Goal: Task Accomplishment & Management: Use online tool/utility

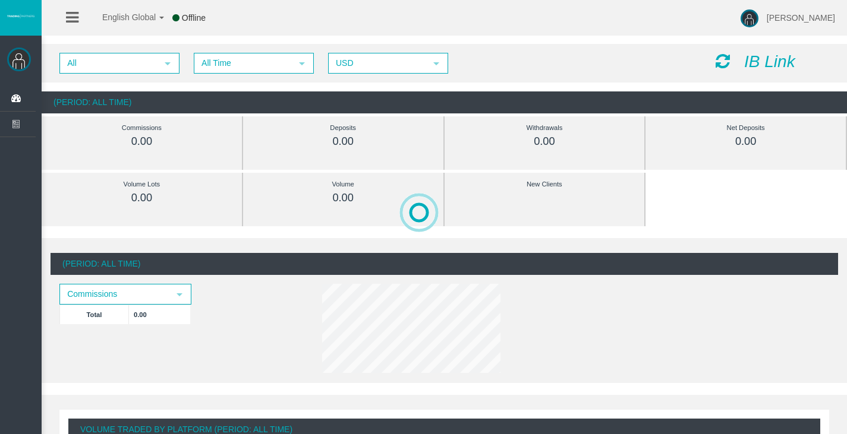
click at [774, 60] on icon "IB Link" at bounding box center [769, 61] width 51 height 18
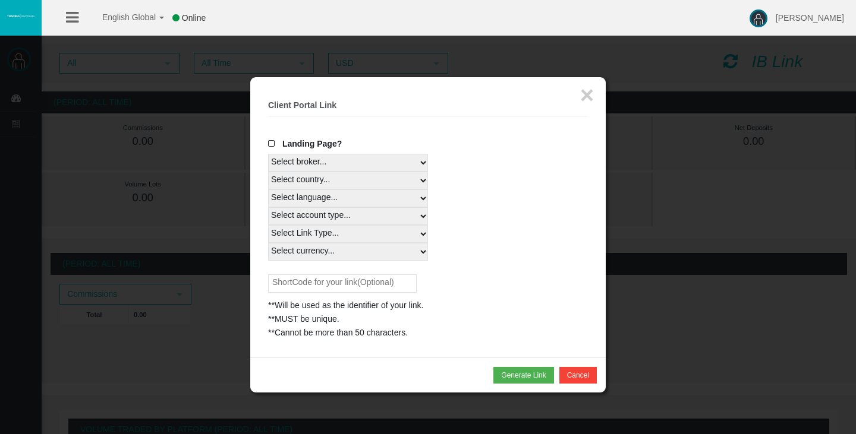
click at [270, 140] on span at bounding box center [274, 144] width 12 height 8
click at [0, 0] on input "Landing Page?" at bounding box center [0, 0] width 0 height 0
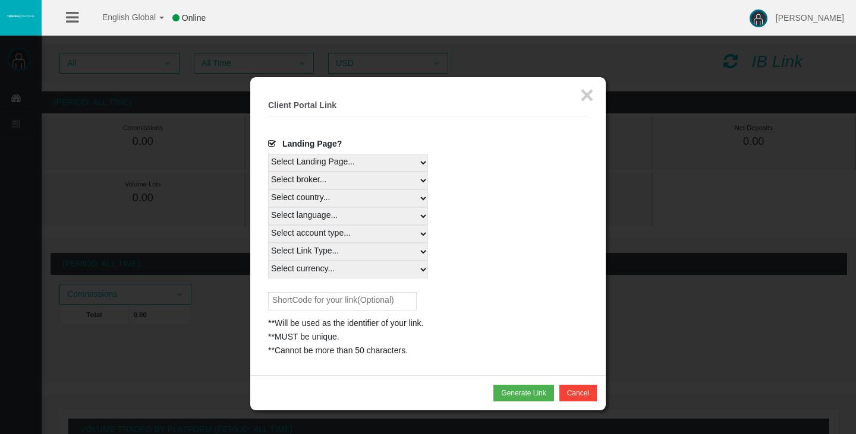
click at [270, 140] on span at bounding box center [274, 144] width 12 height 8
click at [0, 0] on input "Landing Page?" at bounding box center [0, 0] width 0 height 0
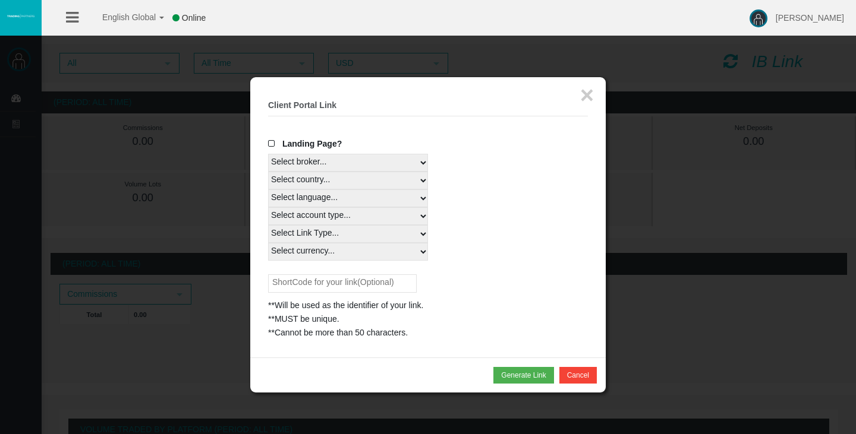
click at [353, 165] on select "Select broker... T4Trade" at bounding box center [348, 163] width 160 height 18
click at [356, 159] on select "Select broker... T4Trade" at bounding box center [348, 163] width 160 height 18
click at [358, 186] on select "Select country... Rest of the World" at bounding box center [348, 181] width 160 height 18
click at [464, 204] on div "Select language... English Japanese Chinese Portuguese Spanish Czech German Fre…" at bounding box center [428, 199] width 320 height 18
click at [516, 382] on button "Generate Link" at bounding box center [523, 375] width 60 height 17
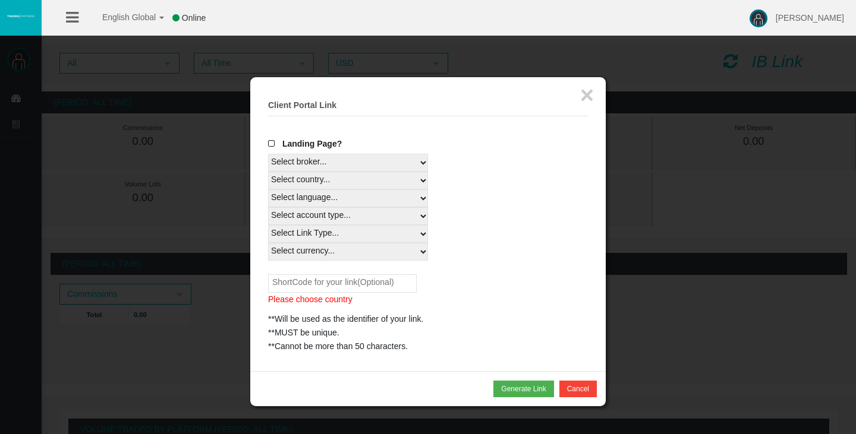
click at [382, 282] on input "text" at bounding box center [342, 284] width 149 height 18
type input "X"
type input "T"
type input "Trading"
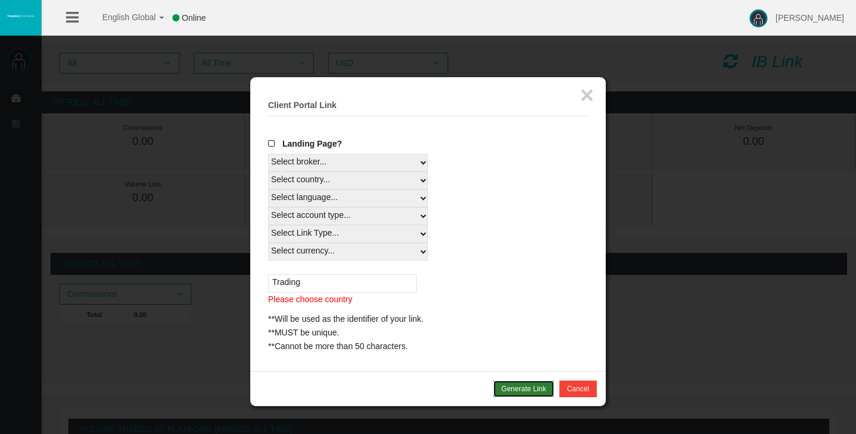
click at [522, 387] on button "Generate Link" at bounding box center [523, 389] width 60 height 17
click at [405, 184] on select "Select country... Rest of the World" at bounding box center [348, 181] width 160 height 18
select select
click at [268, 172] on select "Select country... Rest of the World" at bounding box center [348, 181] width 160 height 18
click at [301, 286] on input "Trading" at bounding box center [342, 284] width 149 height 18
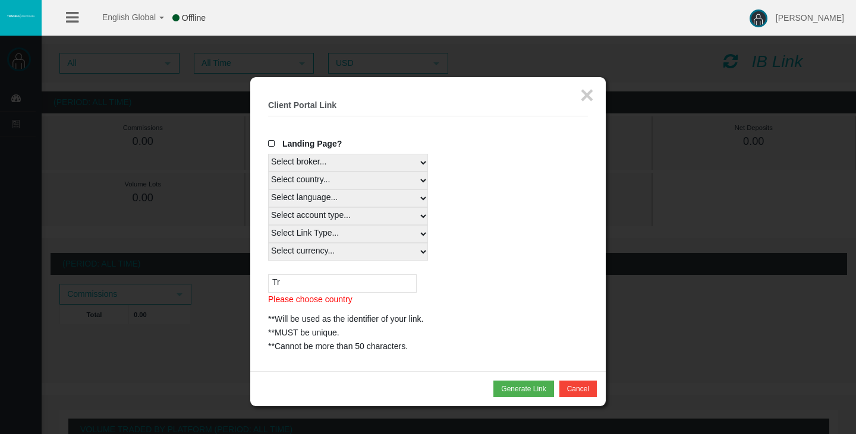
type input "T"
type input "profit wave"
click at [518, 383] on button "Generate Link" at bounding box center [523, 389] width 60 height 17
click at [521, 392] on button "Generate Link" at bounding box center [523, 389] width 60 height 17
click at [392, 179] on select "Select country... Rest of the World" at bounding box center [348, 181] width 160 height 18
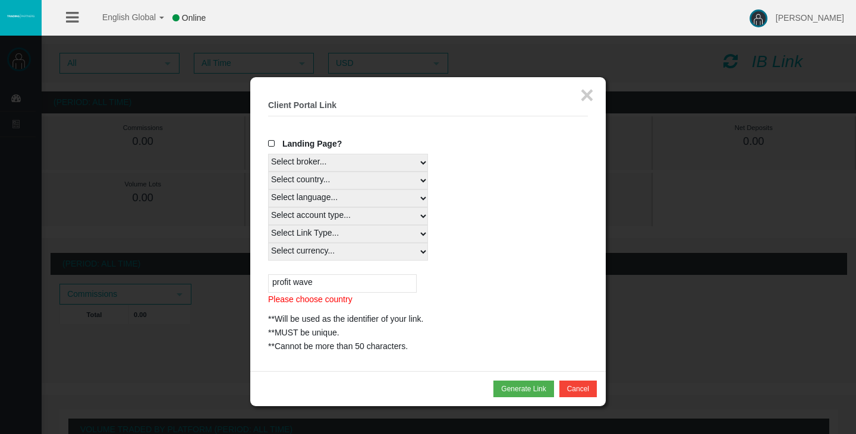
click at [392, 179] on select "Select country... Rest of the World" at bounding box center [348, 181] width 160 height 18
click at [391, 181] on select "Select country... Rest of the World" at bounding box center [348, 181] width 160 height 18
select select
click at [268, 172] on select "Select country... Rest of the World" at bounding box center [348, 181] width 160 height 18
click at [383, 197] on select "Select language... English Japanese Chinese Portuguese Spanish Czech German Fre…" at bounding box center [348, 199] width 160 height 18
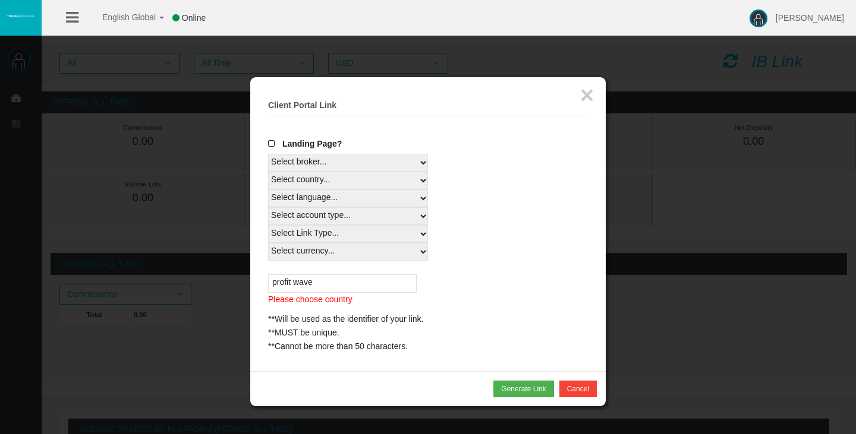
select select
click at [268, 190] on select "Select language... English Japanese Chinese Portuguese Spanish Czech German Fre…" at bounding box center [348, 199] width 160 height 18
drag, startPoint x: 492, startPoint y: 250, endPoint x: 415, endPoint y: 180, distance: 103.5
click at [415, 180] on select "Select country... Rest of the World" at bounding box center [348, 181] width 160 height 18
click at [268, 172] on select "Select country... Rest of the World" at bounding box center [348, 181] width 160 height 18
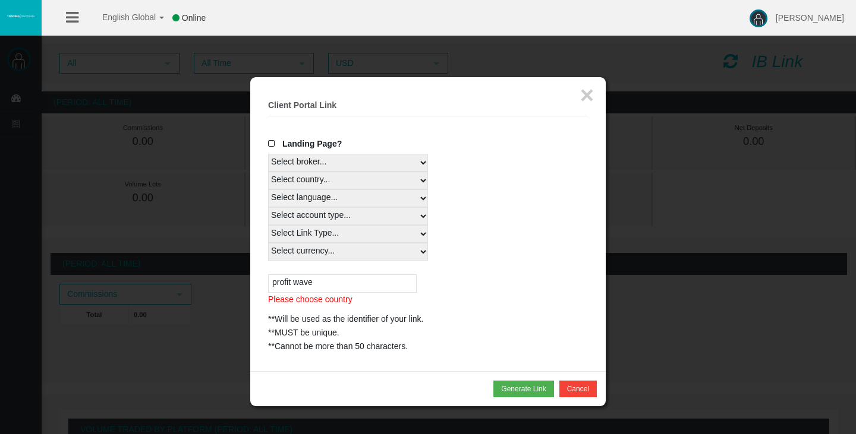
click at [499, 198] on div "Select language... English Japanese Chinese Portuguese Spanish Czech German Fre…" at bounding box center [428, 199] width 320 height 18
click at [525, 392] on button "Generate Link" at bounding box center [523, 389] width 60 height 17
drag, startPoint x: 525, startPoint y: 392, endPoint x: 418, endPoint y: 178, distance: 238.7
click at [418, 178] on select "Select country... Rest of the World" at bounding box center [348, 181] width 160 height 18
click at [361, 178] on select "Select country... Rest of the World" at bounding box center [348, 181] width 160 height 18
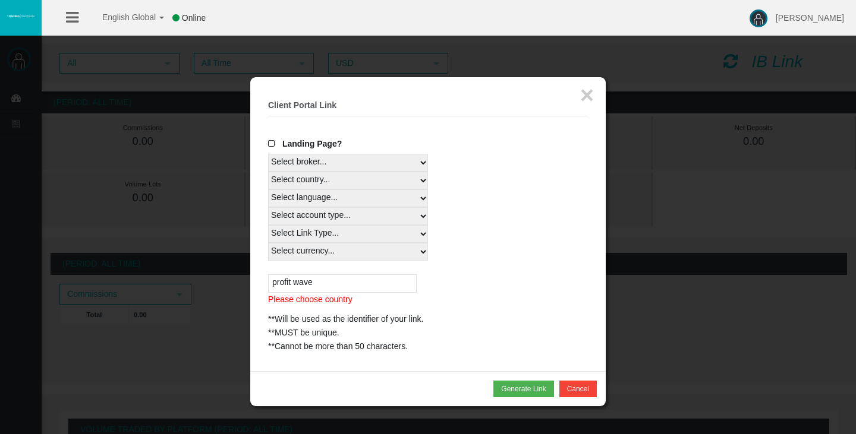
click at [361, 178] on select "Select country... Rest of the World" at bounding box center [348, 181] width 160 height 18
click at [357, 188] on select "Select country... Rest of the World" at bounding box center [348, 181] width 160 height 18
click at [268, 172] on select "Select country... Rest of the World" at bounding box center [348, 181] width 160 height 18
click at [307, 198] on select "Select language... English Japanese Chinese Portuguese Spanish Czech German Fre…" at bounding box center [348, 199] width 160 height 18
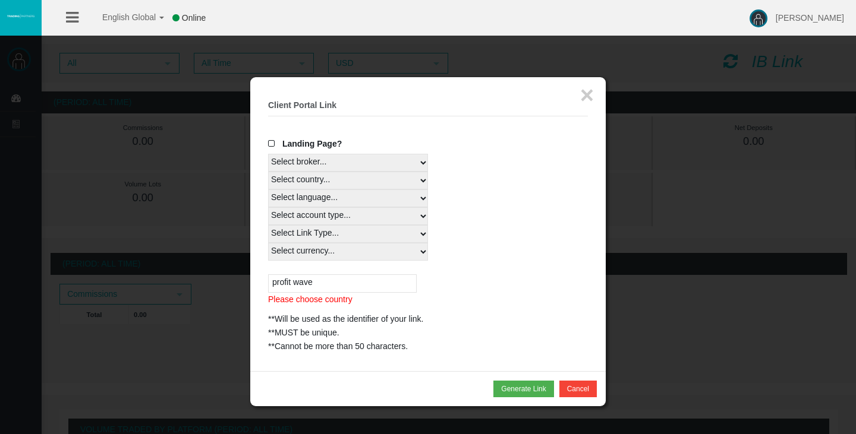
click at [307, 198] on select "Select language... English Japanese Chinese Portuguese Spanish Czech German Fre…" at bounding box center [348, 199] width 160 height 18
click at [312, 214] on select "Select account type... All Platforms MT4 LiveFloatingSpreadAccount" at bounding box center [348, 216] width 160 height 18
select select
click at [268, 207] on select "Select account type... All Platforms MT4 LiveFloatingSpreadAccount" at bounding box center [348, 216] width 160 height 18
click at [371, 235] on select "Select Link Type... Real" at bounding box center [348, 234] width 160 height 18
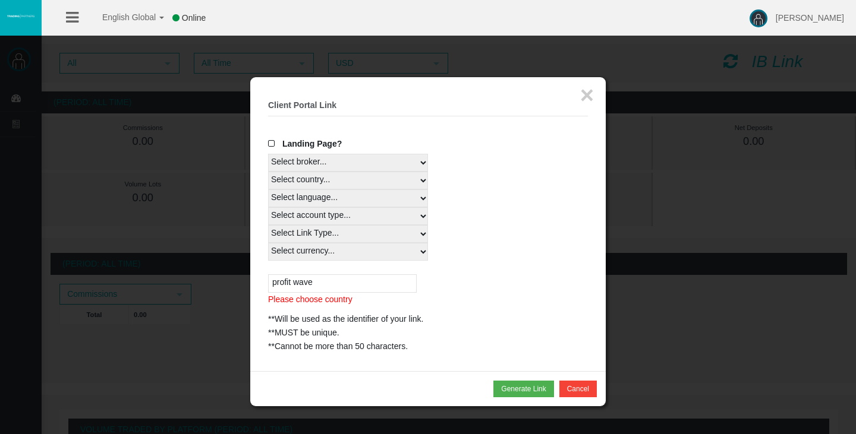
select select "Real"
click at [268, 225] on select "Select Link Type... Real" at bounding box center [348, 234] width 160 height 18
click at [360, 254] on select "Select currency... All Currencies USD" at bounding box center [348, 252] width 160 height 18
select select "USD"
click at [268, 243] on select "Select currency... All Currencies USD" at bounding box center [348, 252] width 160 height 18
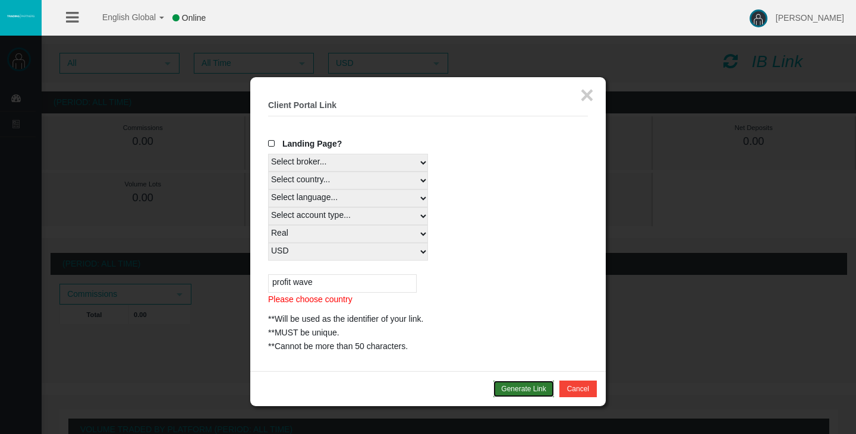
click at [508, 392] on button "Generate Link" at bounding box center [523, 389] width 60 height 17
click at [415, 182] on select "Select country... Rest of the World" at bounding box center [348, 181] width 160 height 18
click at [417, 182] on select "Select country... Rest of the World" at bounding box center [348, 181] width 160 height 18
click at [507, 248] on div "Select currency... All Currencies USD" at bounding box center [428, 252] width 320 height 18
click at [587, 100] on button "×" at bounding box center [587, 95] width 14 height 24
